Goal: Transaction & Acquisition: Obtain resource

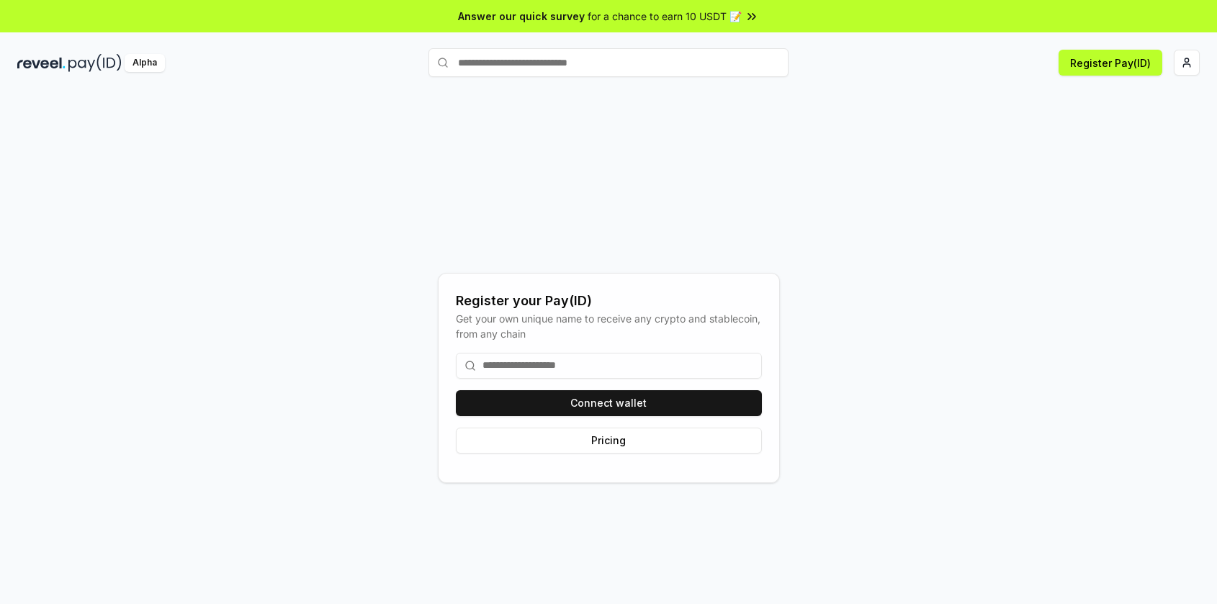
click at [585, 361] on input at bounding box center [609, 366] width 306 height 26
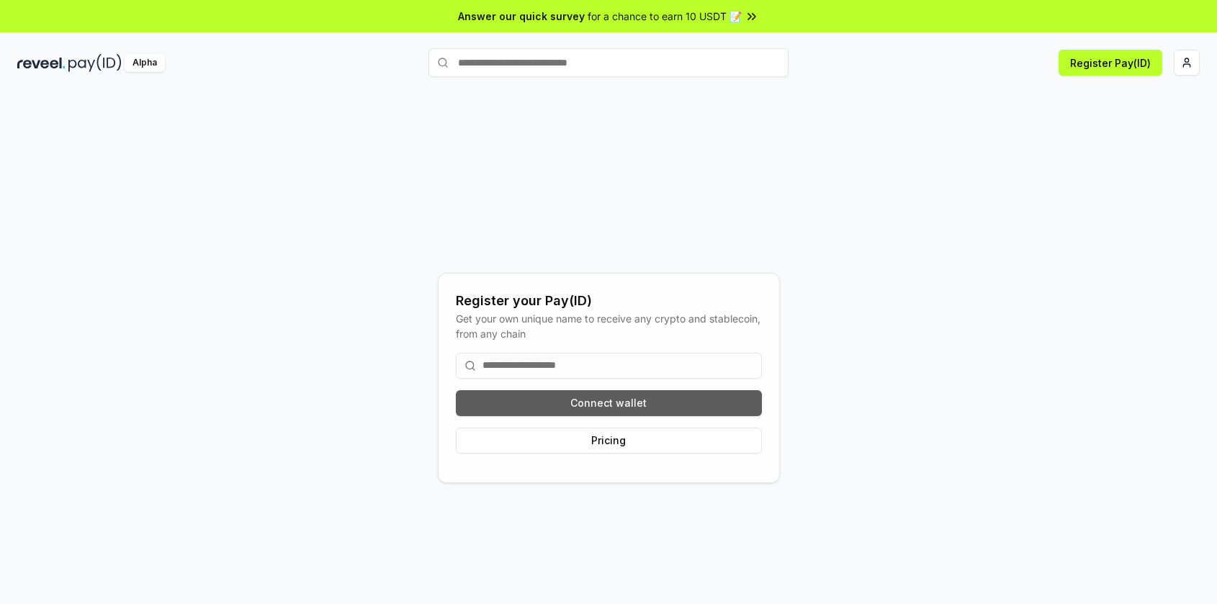
click at [614, 405] on button "Connect wallet" at bounding box center [609, 403] width 306 height 26
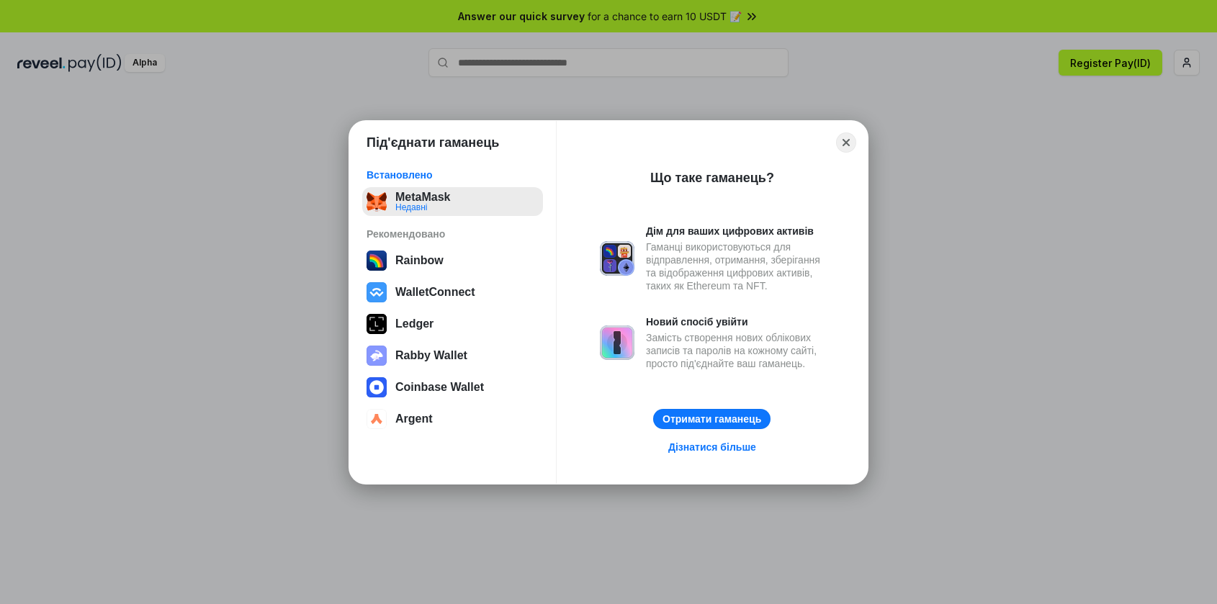
click at [415, 197] on button "MetaMask Недавні" at bounding box center [452, 201] width 181 height 29
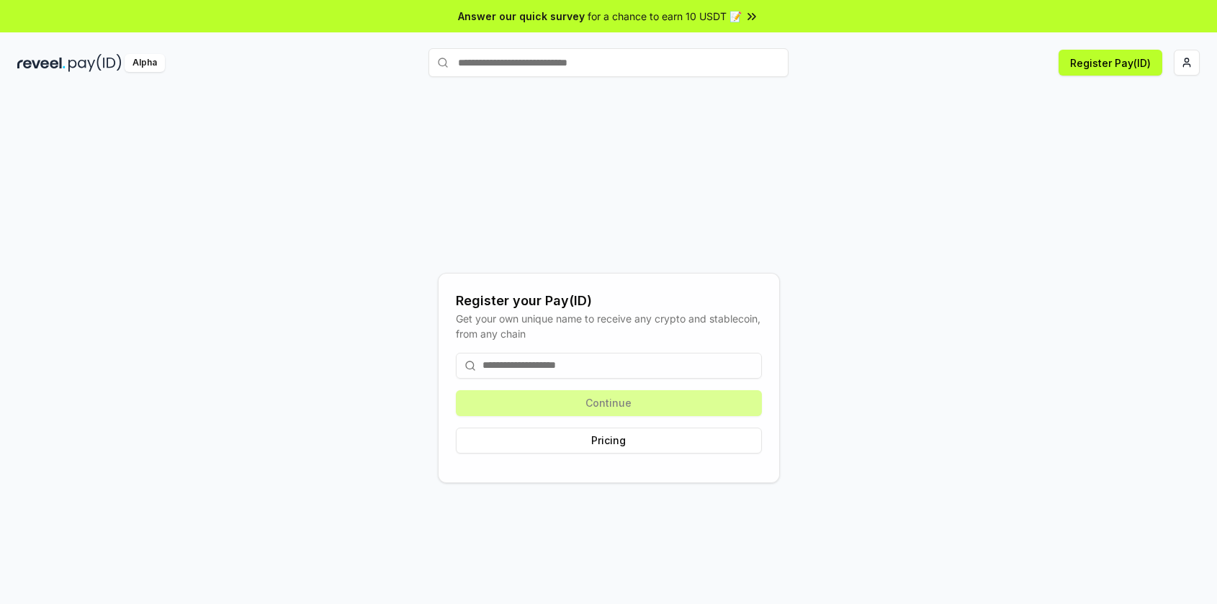
click at [1178, 57] on html "Answer our quick survey for a chance to earn 10 USDT 📝 Alpha Register Pay(ID) R…" at bounding box center [608, 302] width 1217 height 604
click at [1190, 68] on html "Answer our quick survey for a chance to earn 10 USDT 📝 Alpha Register Pay(ID) R…" at bounding box center [608, 302] width 1217 height 604
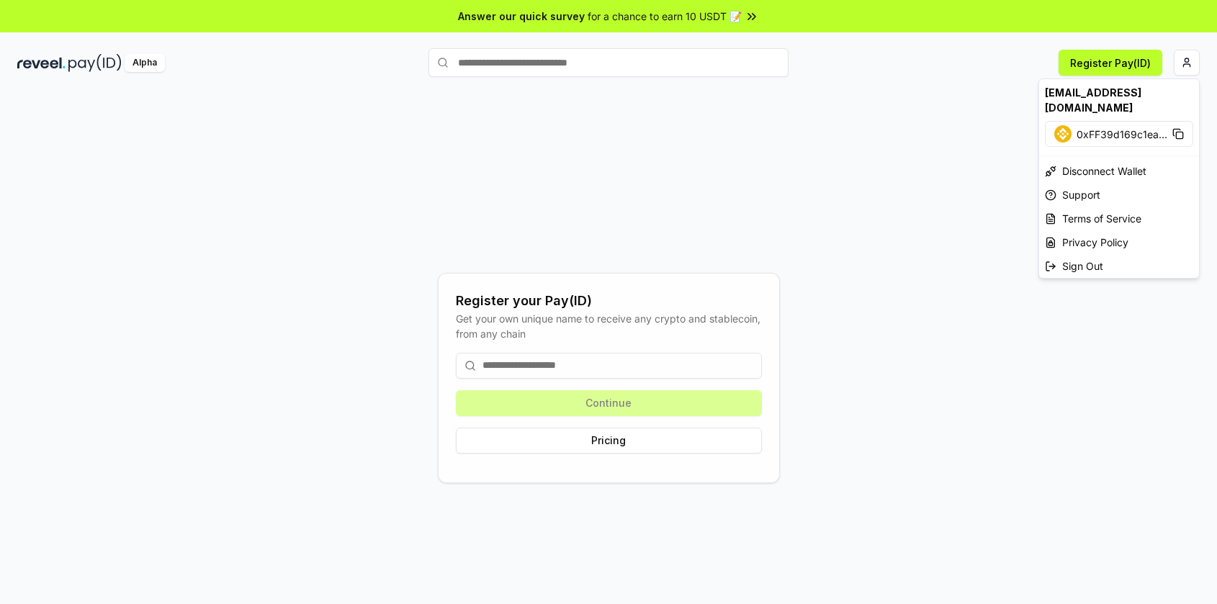
click at [591, 364] on html "Answer our quick survey for a chance to earn 10 USDT 📝 Alpha Register Pay(ID) R…" at bounding box center [608, 302] width 1217 height 604
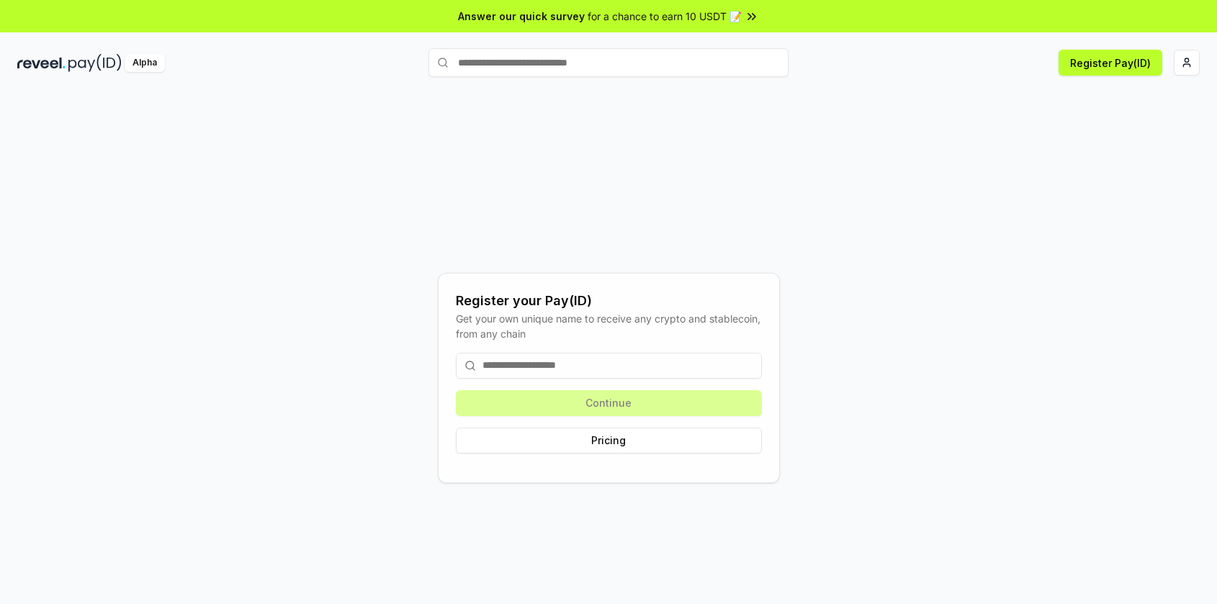
click at [590, 363] on input at bounding box center [609, 366] width 306 height 26
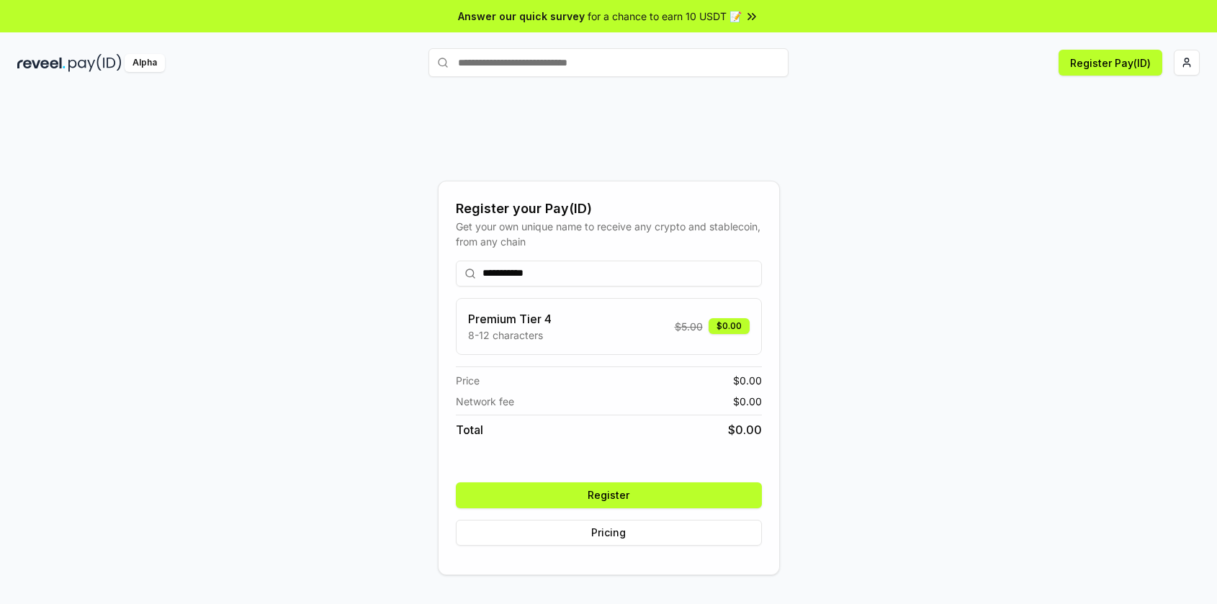
type input "**********"
click at [637, 507] on button "Register" at bounding box center [609, 495] width 306 height 26
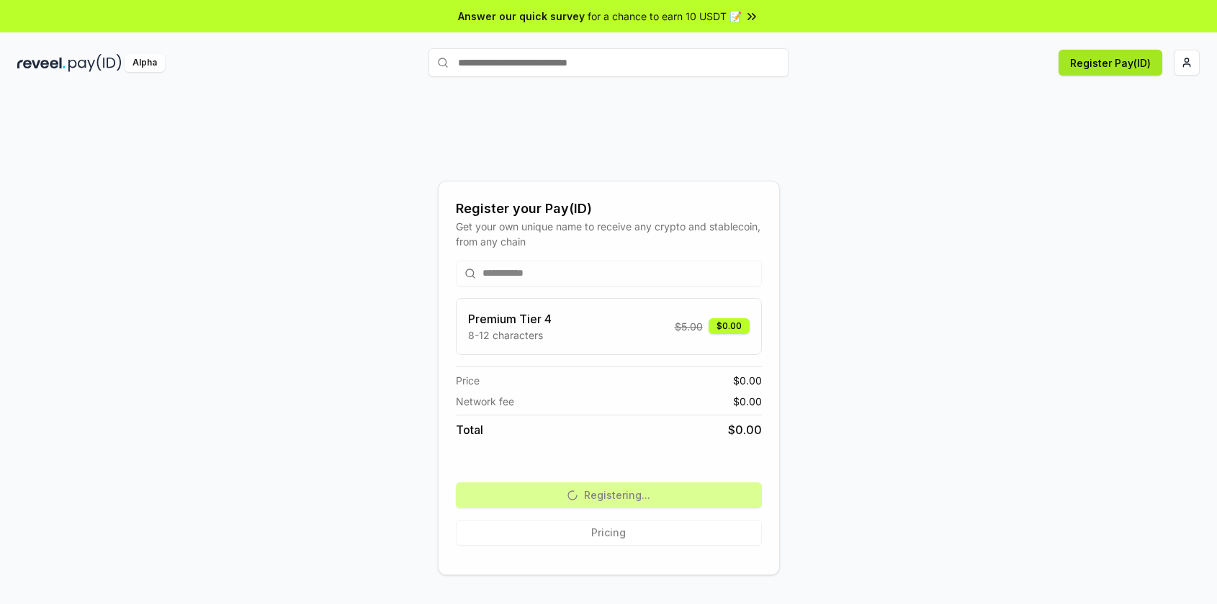
click at [1127, 57] on button "Register Pay(ID)" at bounding box center [1110, 63] width 104 height 26
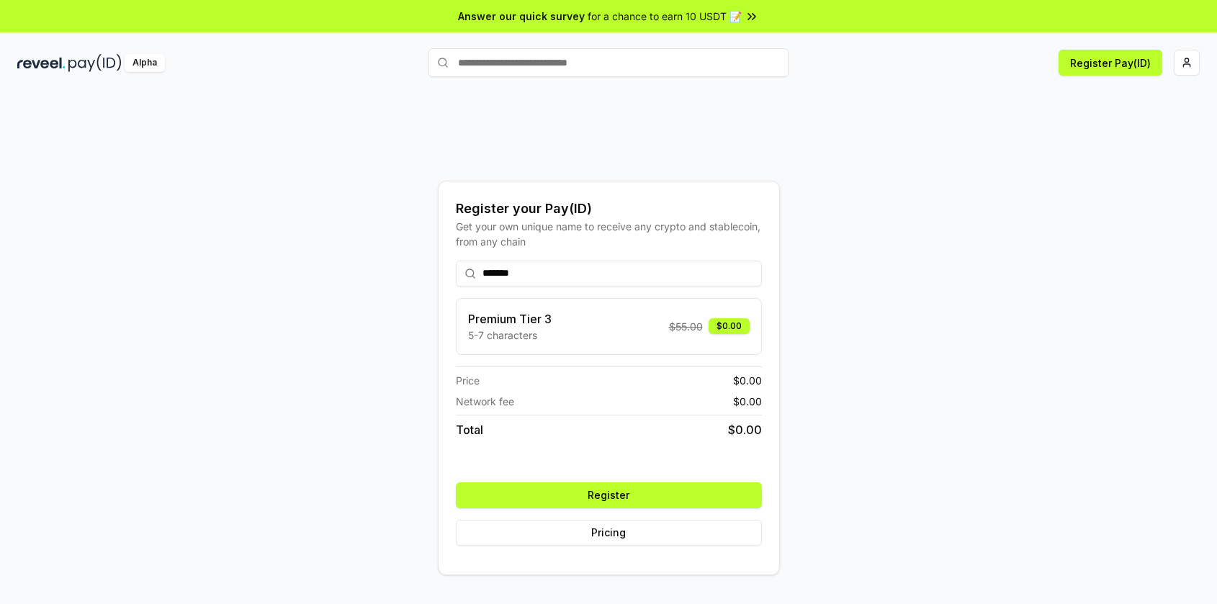
type input "*******"
click at [578, 503] on button "Register" at bounding box center [609, 495] width 306 height 26
type input "*****"
click at [604, 500] on button "Register" at bounding box center [609, 495] width 306 height 26
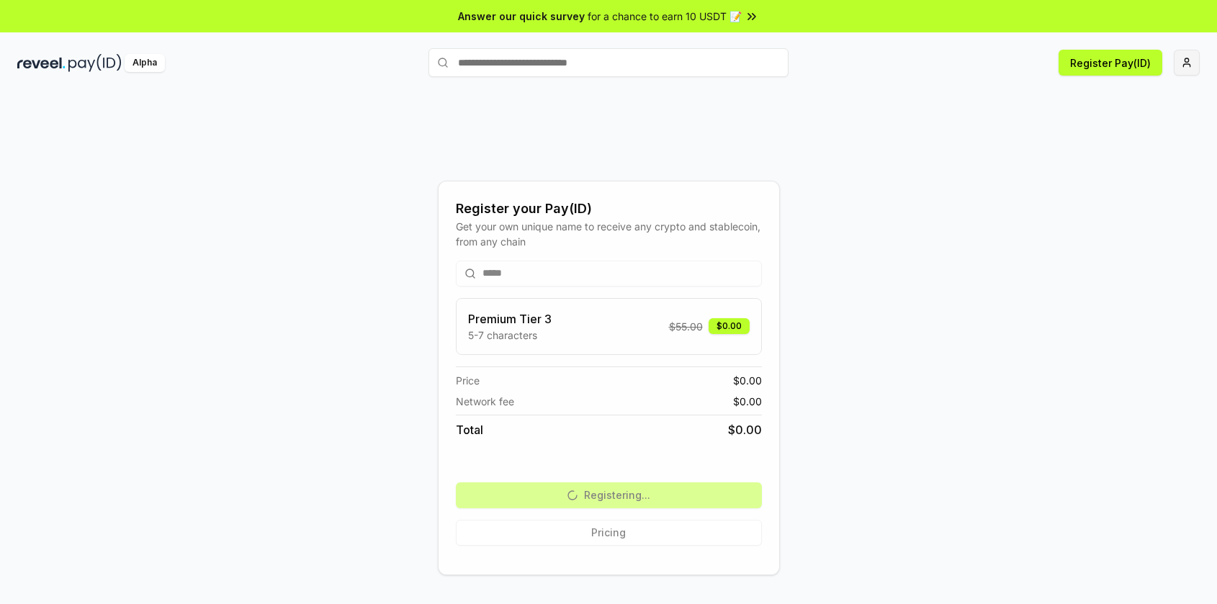
click at [1188, 53] on html "Answer our quick survey for a chance to earn 10 USDT 📝 Alpha Register Pay(ID) R…" at bounding box center [608, 302] width 1217 height 604
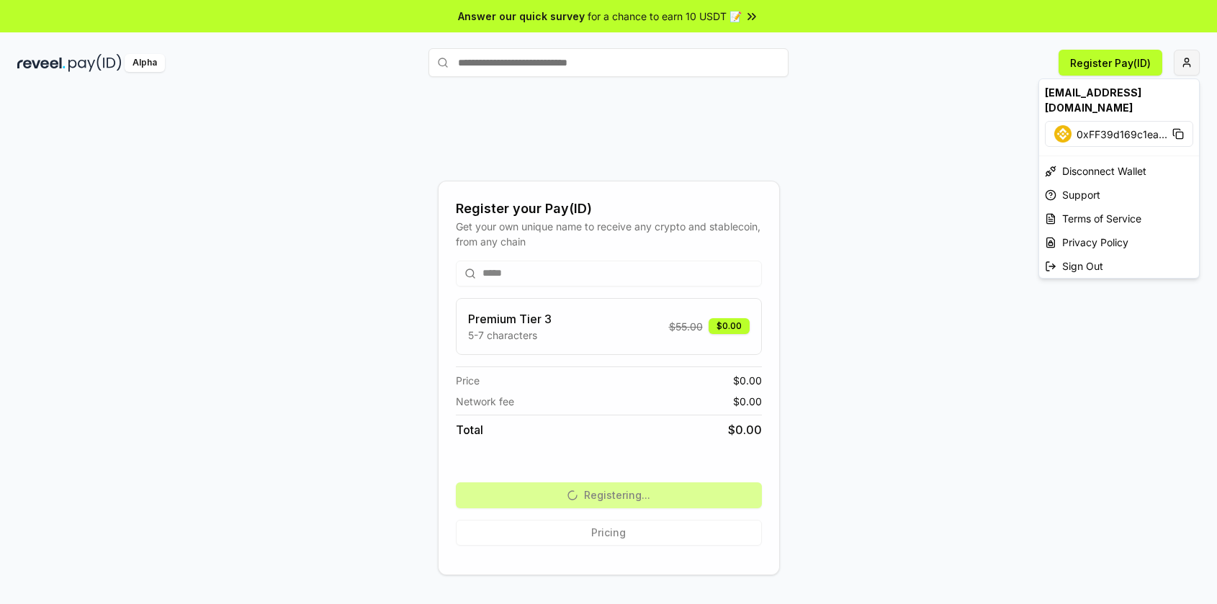
click at [1191, 68] on html "Answer our quick survey for a chance to earn 10 USDT 📝 Alpha Register Pay(ID) R…" at bounding box center [608, 302] width 1217 height 604
click at [1191, 63] on html "Answer our quick survey for a chance to earn 10 USDT 📝 Alpha Register Pay(ID) R…" at bounding box center [608, 302] width 1217 height 604
click at [1191, 62] on html "Answer our quick survey for a chance to earn 10 USDT 📝 Alpha Register Pay(ID) R…" at bounding box center [608, 302] width 1217 height 604
